Goal: Ask a question

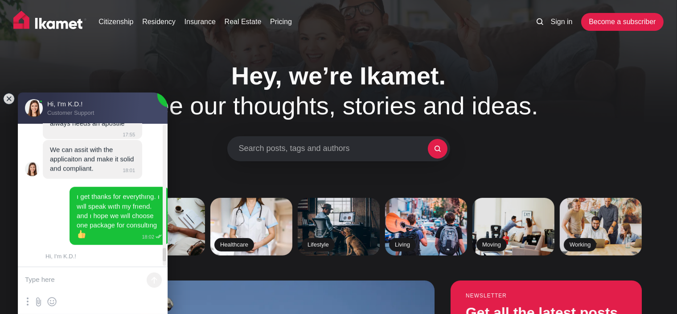
scroll to position [2590, 0]
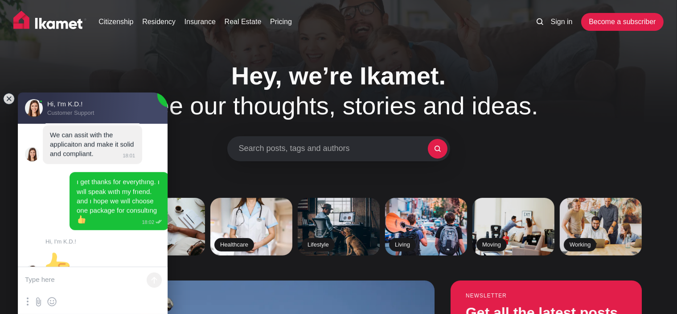
click at [89, 283] on textarea at bounding box center [93, 280] width 150 height 27
type textarea "G"
type textarea "H"
paste textarea "Hello, do you know how long the process takes to marry my foreign girlfriend an…"
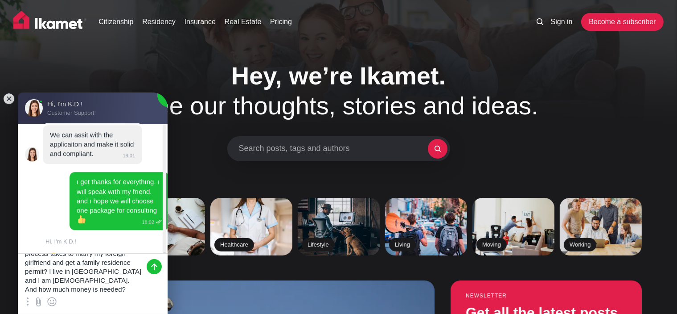
scroll to position [0, 0]
click at [42, 264] on textarea "Hello, do you know how long the process takes to marry my foreign girlfriend an…" at bounding box center [93, 273] width 150 height 40
type textarea "Hello have a goood day :) do you know how long the process takes to marry my [D…"
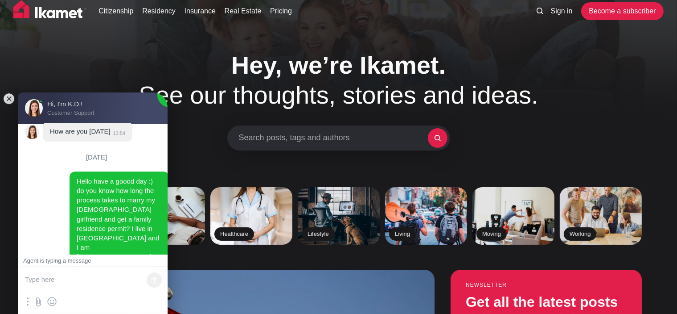
scroll to position [45, 0]
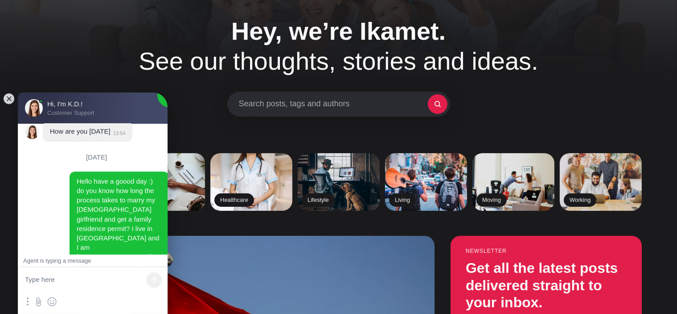
drag, startPoint x: 50, startPoint y: 178, endPoint x: 111, endPoint y: 232, distance: 81.2
copy jdiv "You can get married [DATE] if you have all the files in order in some regions 1…"
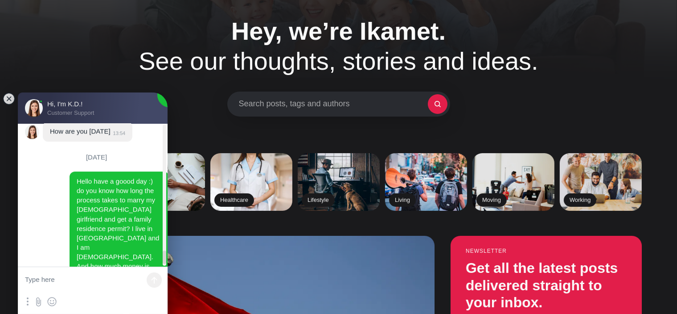
scroll to position [2851, 0]
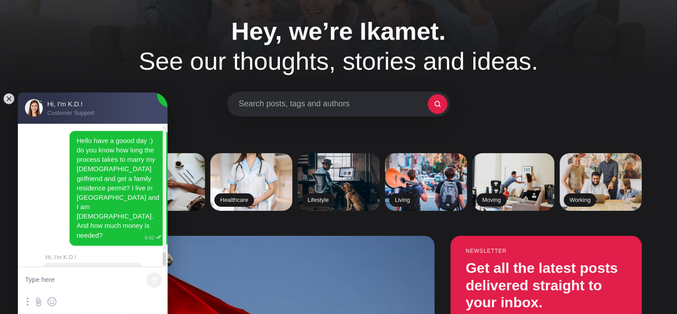
drag, startPoint x: 52, startPoint y: 136, endPoint x: 90, endPoint y: 242, distance: 112.3
copy jdiv "You can get married [DATE] if you have all the files in order in some regions 1…"
click at [100, 272] on textarea at bounding box center [93, 280] width 150 height 27
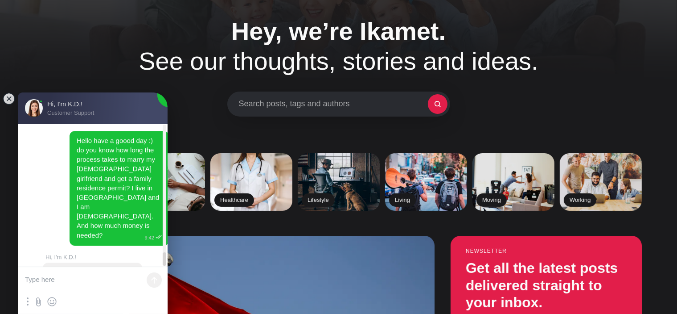
click at [87, 281] on textarea at bounding box center [93, 280] width 150 height 27
type textarea "t"
type textarea "thank u for information. have a good day"
